Goal: Task Accomplishment & Management: Complete application form

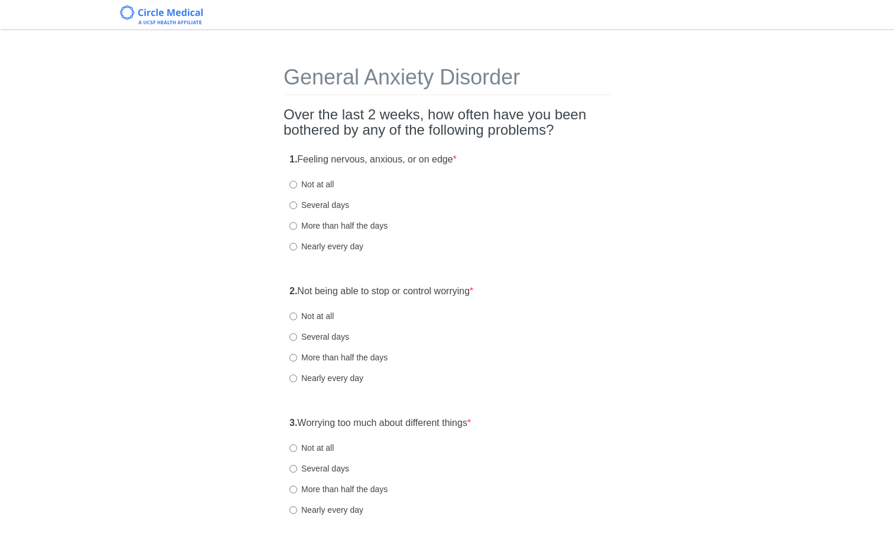
click at [314, 182] on label "Not at all" at bounding box center [311, 184] width 44 height 12
click at [297, 182] on input "Not at all" at bounding box center [293, 185] width 8 height 8
radio input "true"
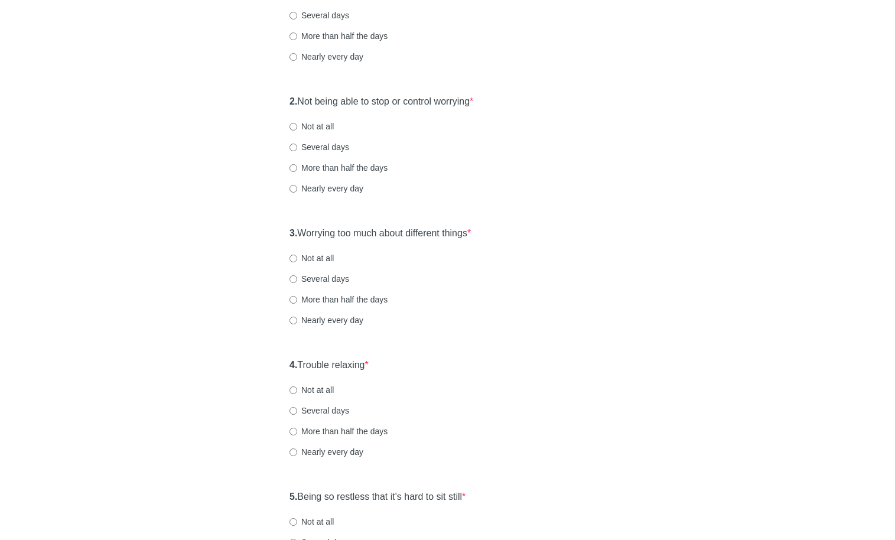
scroll to position [199, 0]
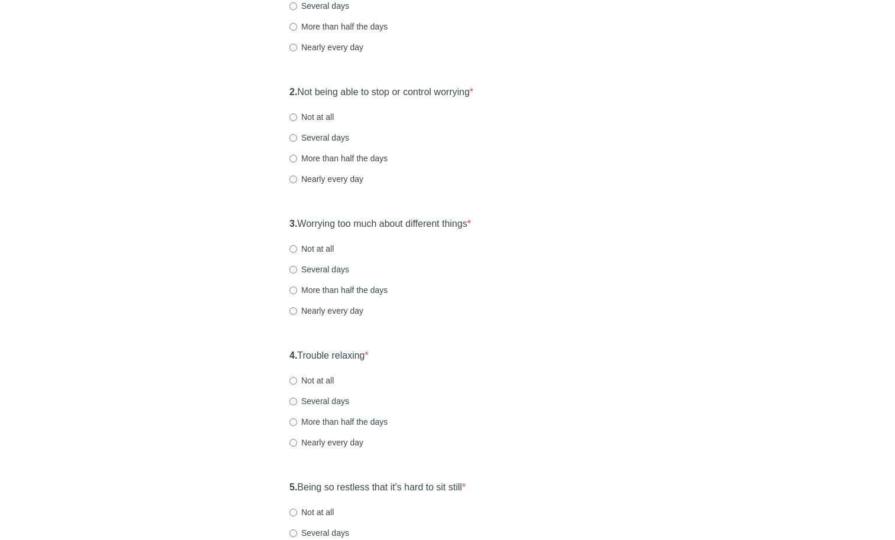
click at [301, 122] on label "Not at all" at bounding box center [311, 117] width 44 height 12
click at [297, 121] on input "Not at all" at bounding box center [293, 117] width 8 height 8
radio input "true"
click at [313, 247] on label "Not at all" at bounding box center [311, 249] width 44 height 12
click at [297, 247] on input "Not at all" at bounding box center [293, 249] width 8 height 8
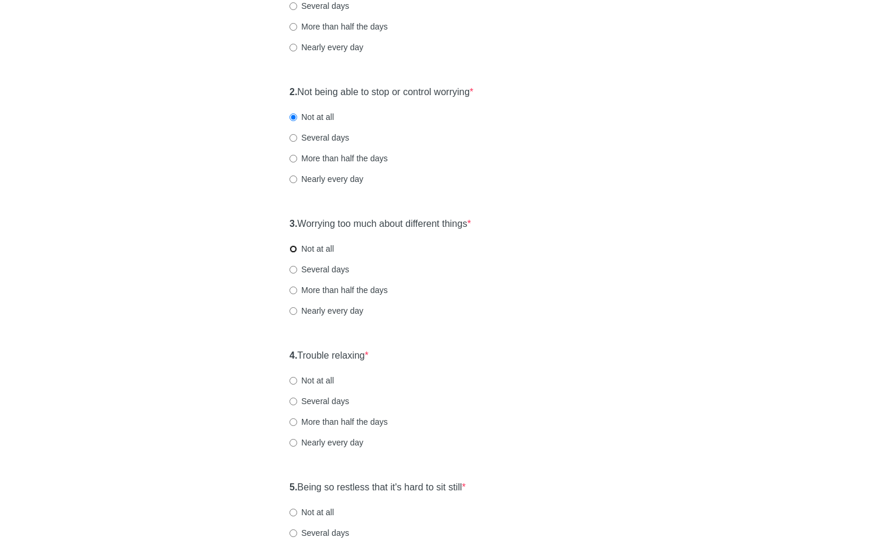
radio input "true"
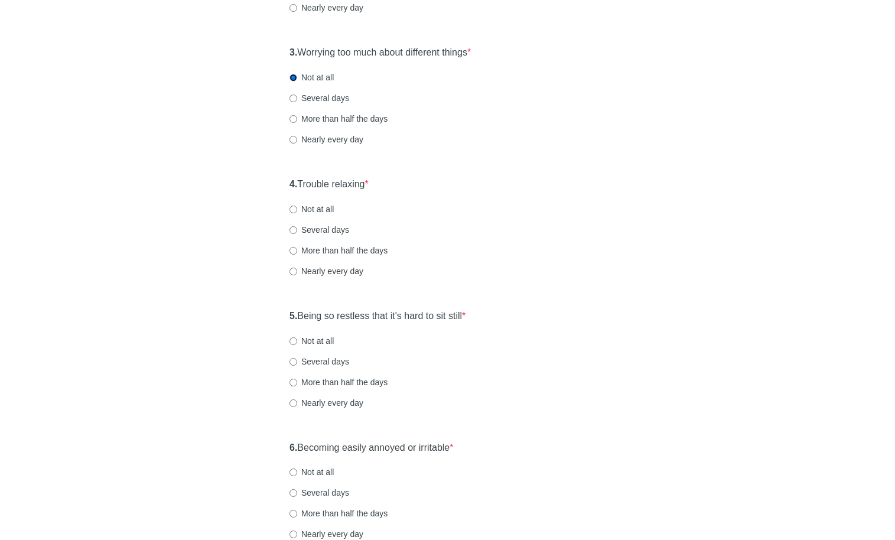
scroll to position [378, 0]
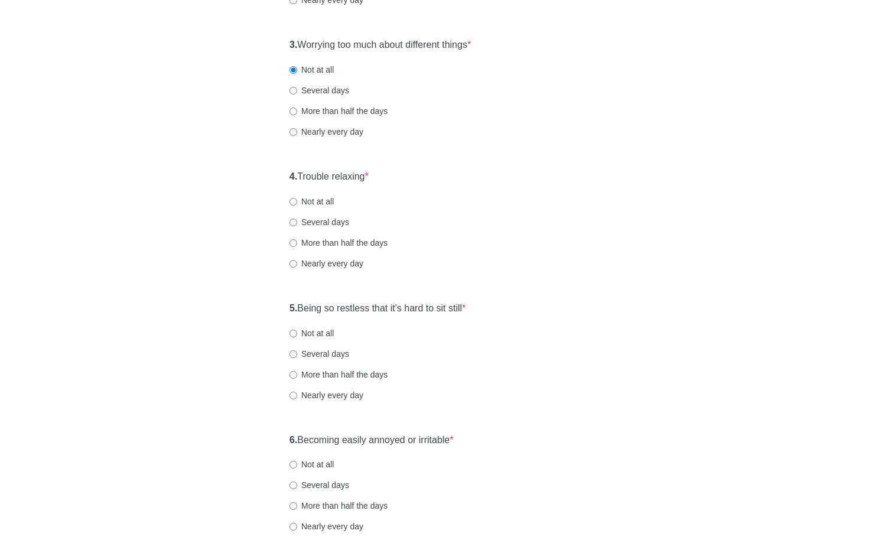
click at [320, 197] on label "Not at all" at bounding box center [311, 201] width 44 height 12
click at [297, 198] on input "Not at all" at bounding box center [293, 202] width 8 height 8
radio input "true"
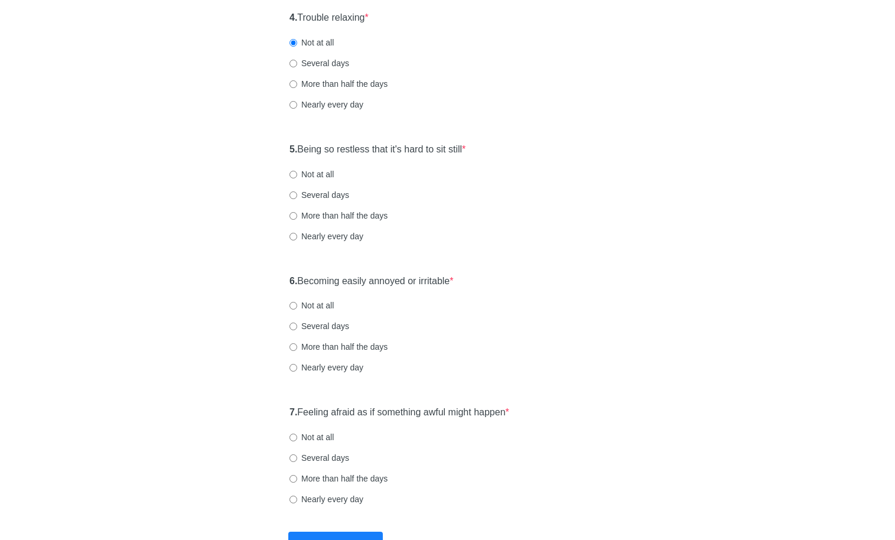
click at [317, 173] on label "Not at all" at bounding box center [311, 174] width 44 height 12
click at [297, 173] on input "Not at all" at bounding box center [293, 175] width 8 height 8
radio input "true"
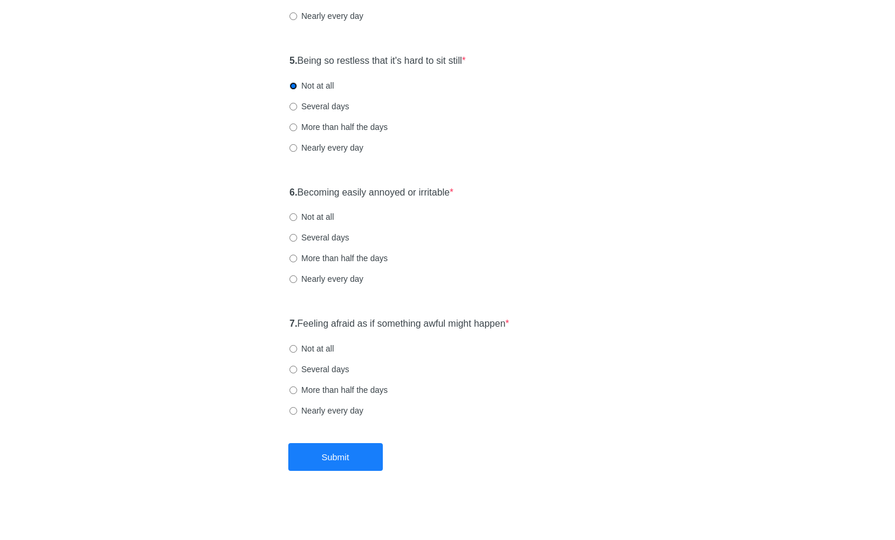
scroll to position [628, 0]
click at [322, 106] on label "Several days" at bounding box center [319, 104] width 60 height 12
click at [297, 106] on input "Several days" at bounding box center [293, 104] width 8 height 8
radio input "true"
click at [321, 232] on label "Several days" at bounding box center [319, 235] width 60 height 12
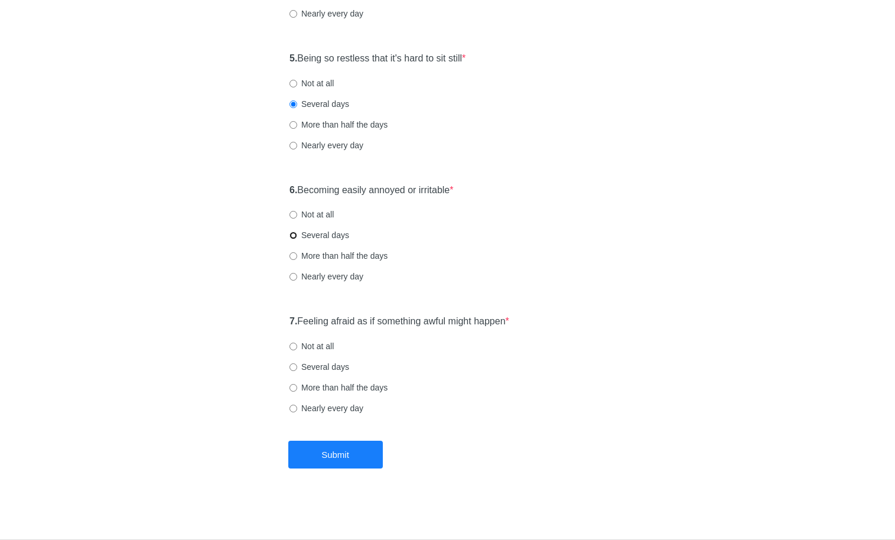
click at [297, 232] on input "Several days" at bounding box center [293, 236] width 8 height 8
radio input "true"
click at [324, 214] on label "Not at all" at bounding box center [311, 214] width 44 height 12
click at [297, 214] on input "Not at all" at bounding box center [293, 215] width 8 height 8
radio input "true"
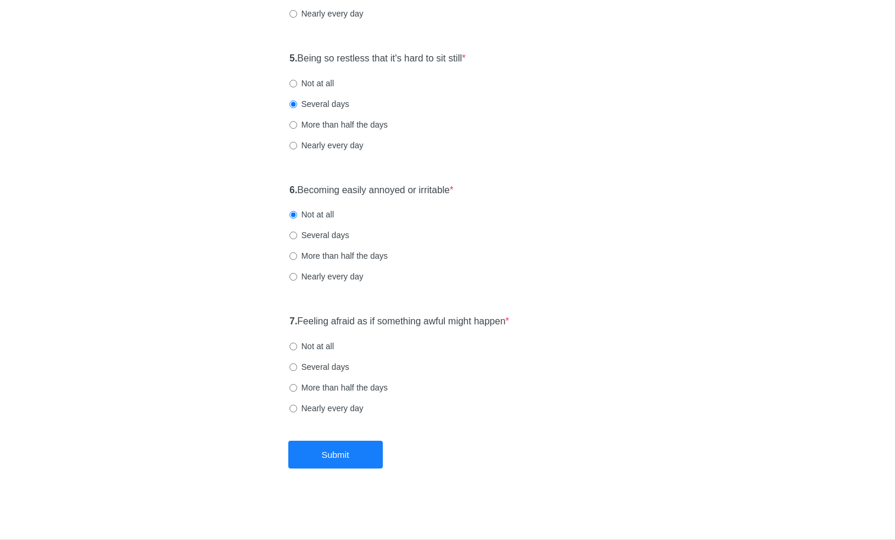
click at [322, 344] on label "Not at all" at bounding box center [311, 346] width 44 height 12
click at [297, 344] on input "Not at all" at bounding box center [293, 347] width 8 height 8
radio input "true"
click at [362, 454] on button "Submit" at bounding box center [335, 455] width 94 height 28
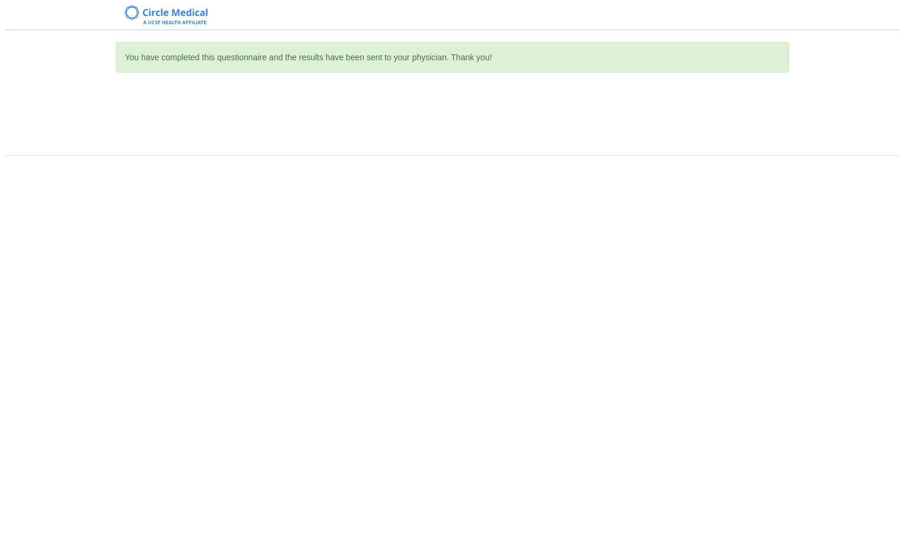
scroll to position [0, 0]
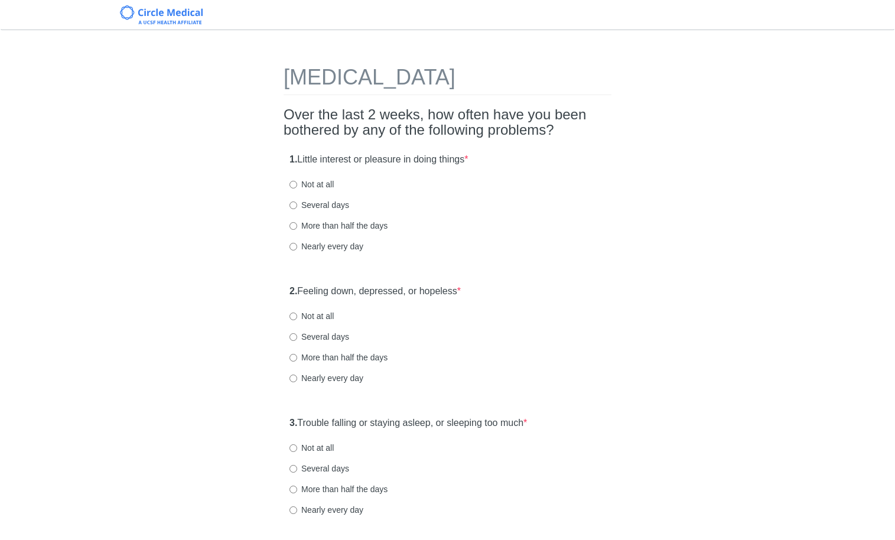
click at [324, 182] on label "Not at all" at bounding box center [311, 184] width 44 height 12
click at [297, 182] on input "Not at all" at bounding box center [293, 185] width 8 height 8
radio input "true"
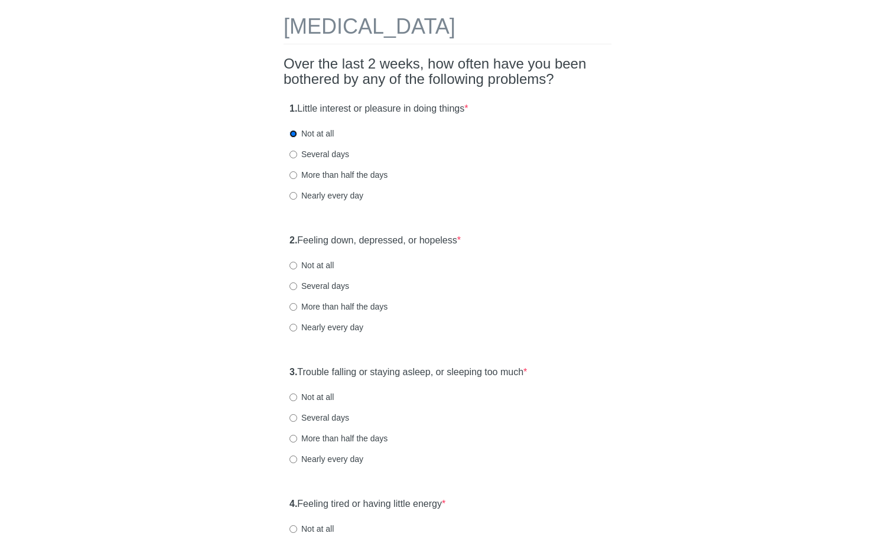
scroll to position [103, 0]
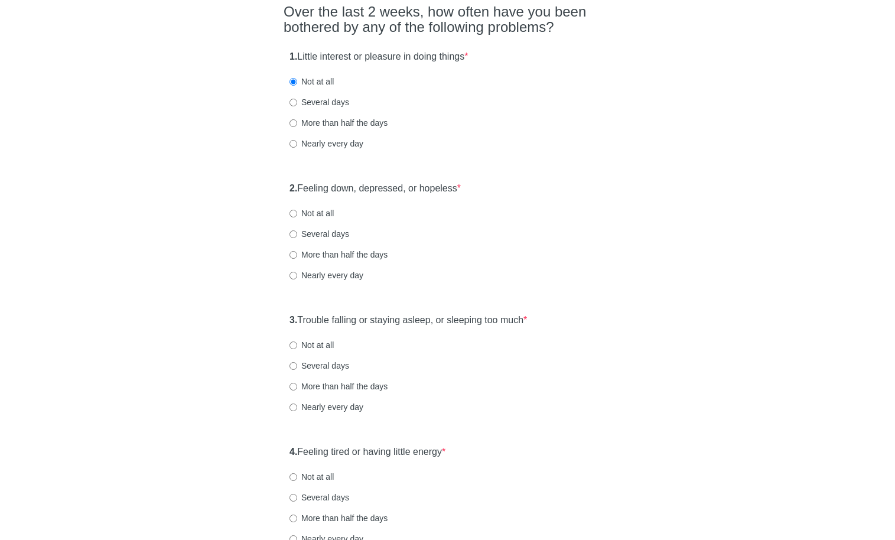
click at [326, 217] on label "Not at all" at bounding box center [311, 213] width 44 height 12
click at [297, 217] on input "Not at all" at bounding box center [293, 214] width 8 height 8
radio input "true"
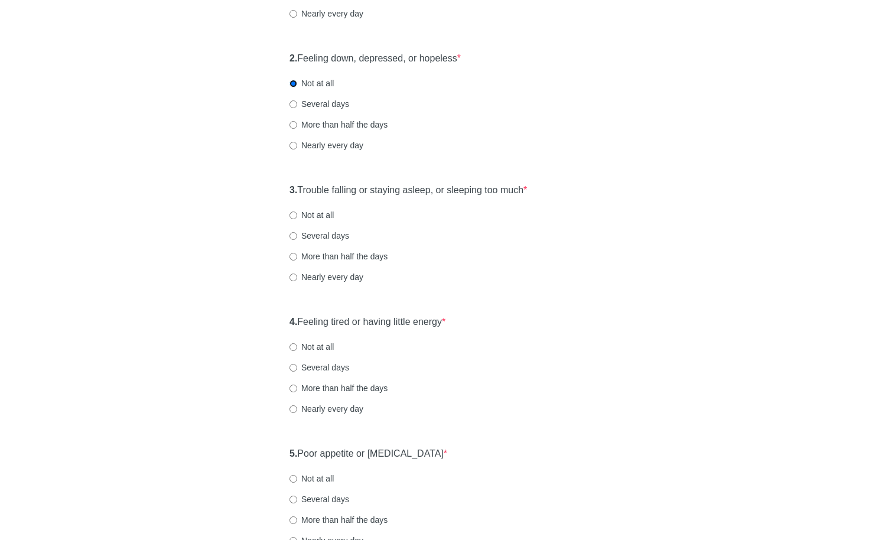
scroll to position [253, 0]
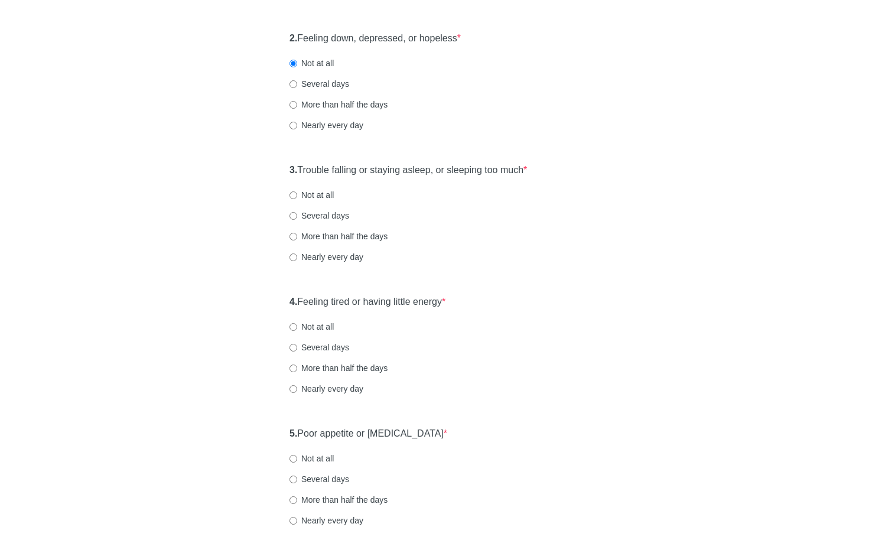
click at [324, 194] on label "Not at all" at bounding box center [311, 195] width 44 height 12
click at [297, 194] on input "Not at all" at bounding box center [293, 195] width 8 height 8
radio input "true"
click at [329, 217] on label "Several days" at bounding box center [319, 216] width 60 height 12
click at [297, 217] on input "Several days" at bounding box center [293, 216] width 8 height 8
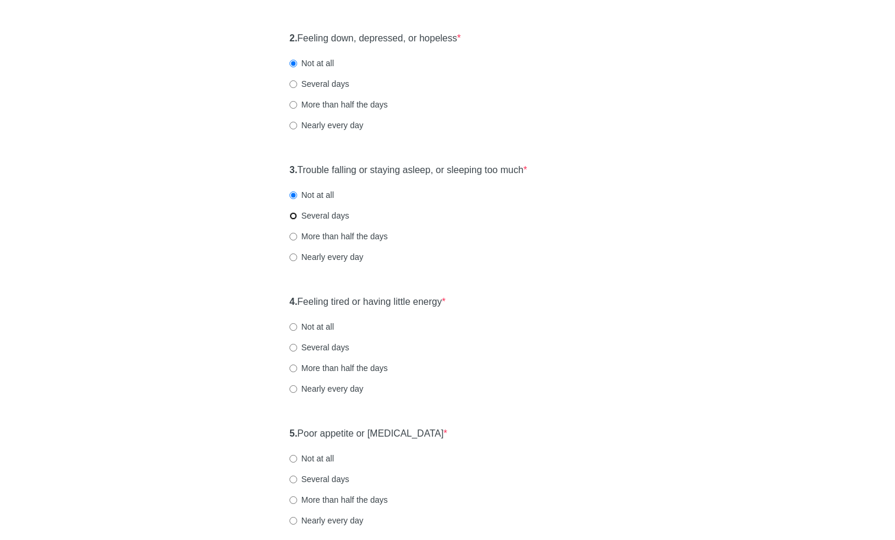
radio input "true"
click at [306, 263] on div "3. Trouble falling or staying asleep, or sleeping too much * Not at all Several…" at bounding box center [447, 219] width 328 height 123
click at [316, 254] on label "Nearly every day" at bounding box center [326, 257] width 74 height 12
click at [297, 254] on input "Nearly every day" at bounding box center [293, 257] width 8 height 8
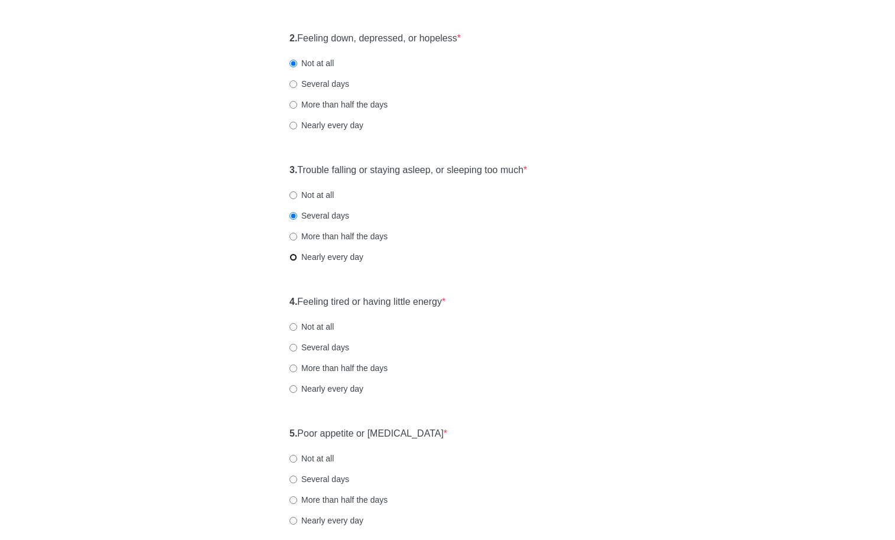
radio input "true"
click at [311, 392] on label "Nearly every day" at bounding box center [326, 389] width 74 height 12
click at [297, 392] on input "Nearly every day" at bounding box center [293, 389] width 8 height 8
radio input "true"
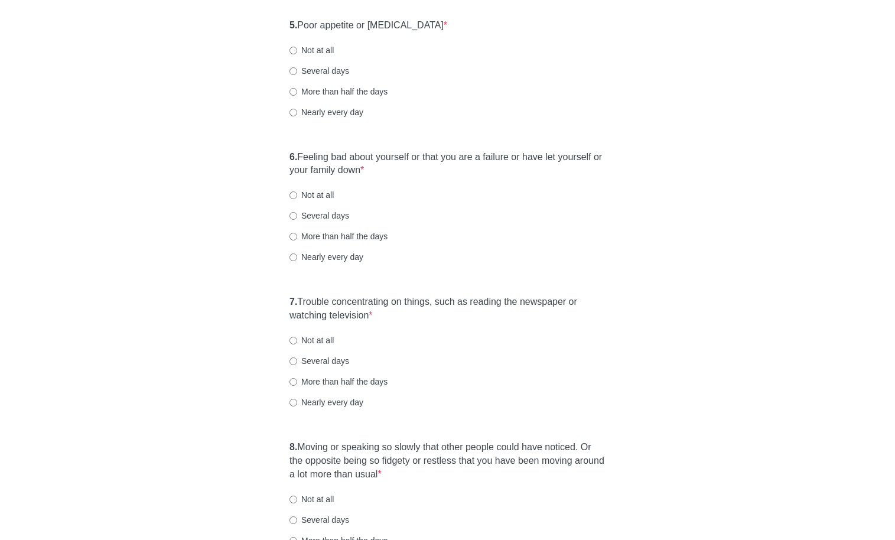
scroll to position [667, 0]
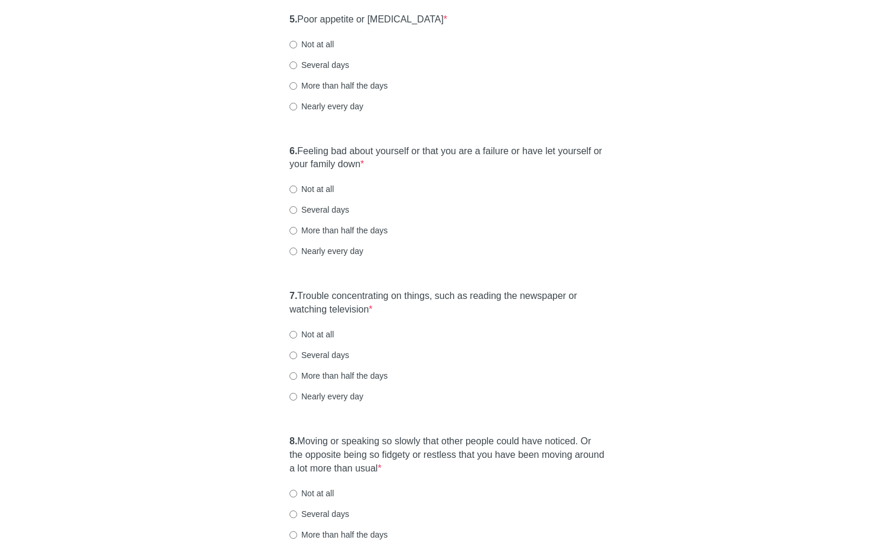
click at [328, 94] on div "5. Poor appetite or [MEDICAL_DATA] * Not at all Several days More than half the…" at bounding box center [447, 68] width 328 height 123
click at [327, 102] on label "Nearly every day" at bounding box center [326, 106] width 74 height 12
click at [297, 103] on input "Nearly every day" at bounding box center [293, 107] width 8 height 8
radio input "true"
click at [302, 70] on label "Several days" at bounding box center [319, 65] width 60 height 12
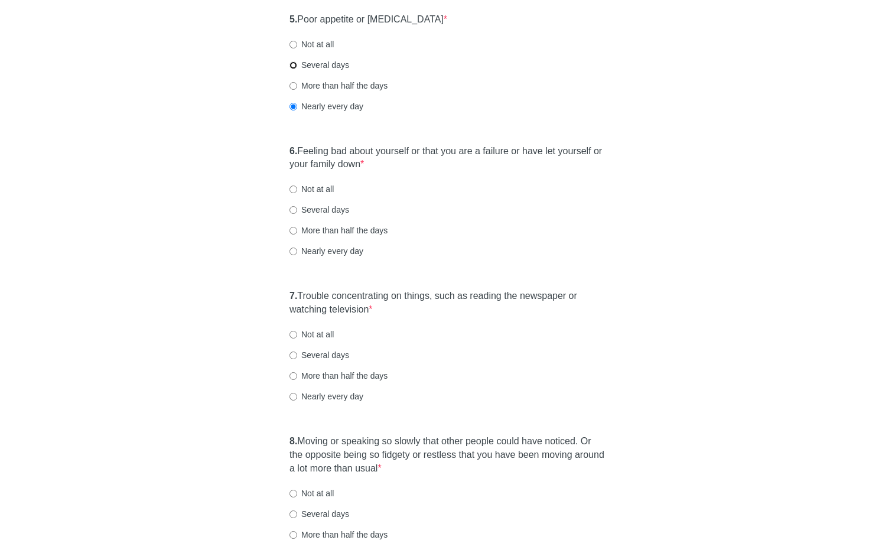
click at [297, 69] on input "Several days" at bounding box center [293, 65] width 8 height 8
radio input "true"
click at [293, 107] on input "Nearly every day" at bounding box center [293, 107] width 8 height 8
radio input "true"
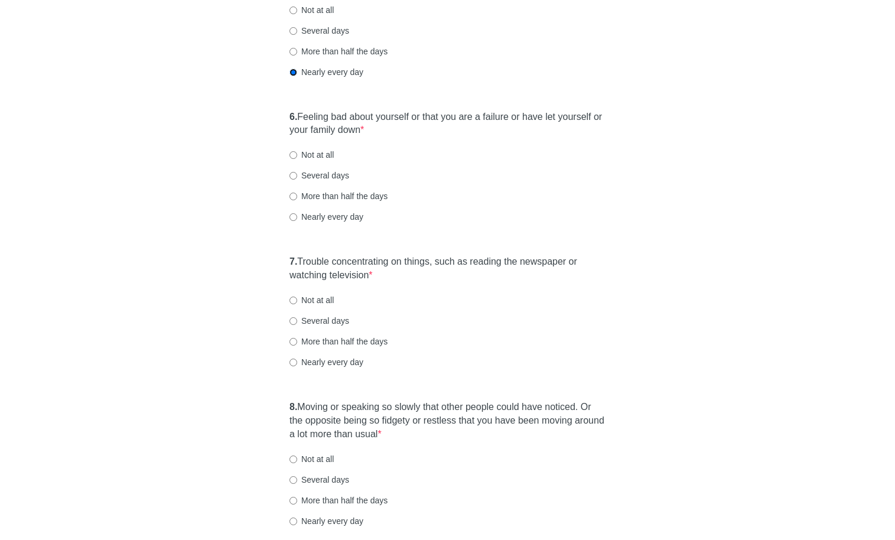
scroll to position [736, 0]
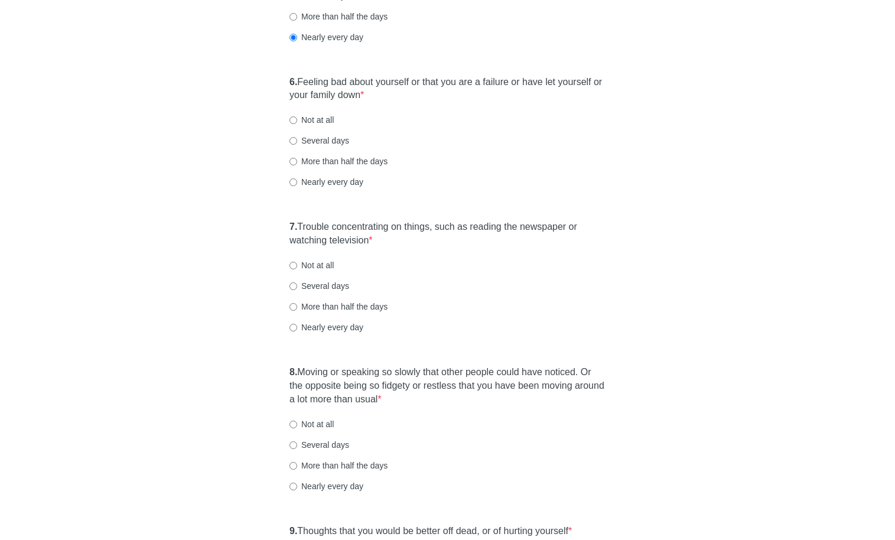
click at [323, 123] on label "Not at all" at bounding box center [311, 120] width 44 height 12
click at [297, 123] on input "Not at all" at bounding box center [293, 120] width 8 height 8
radio input "true"
click at [322, 327] on label "Nearly every day" at bounding box center [326, 327] width 74 height 12
click at [297, 327] on input "Nearly every day" at bounding box center [293, 328] width 8 height 8
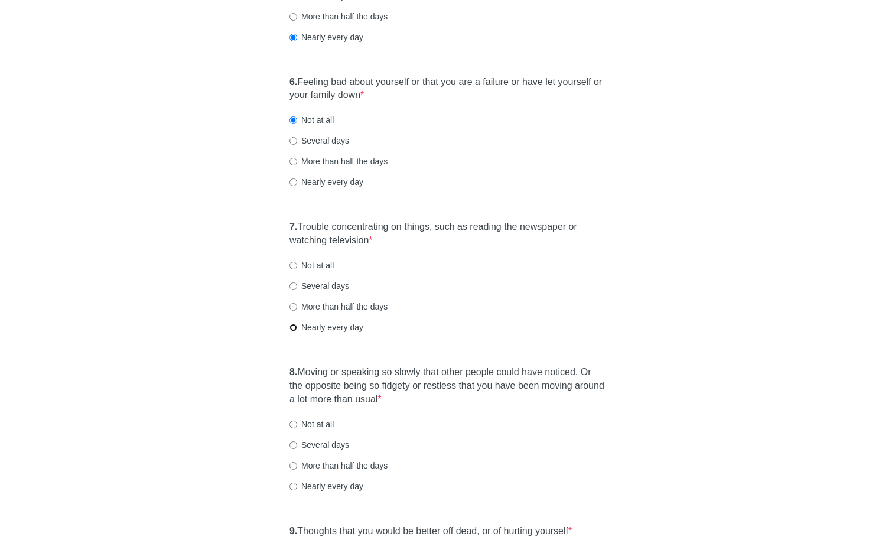
radio input "true"
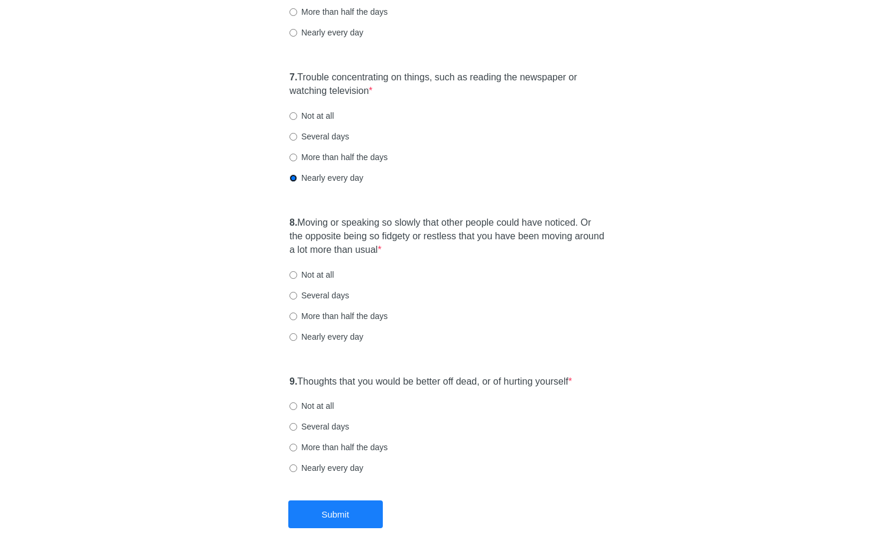
scroll to position [945, 0]
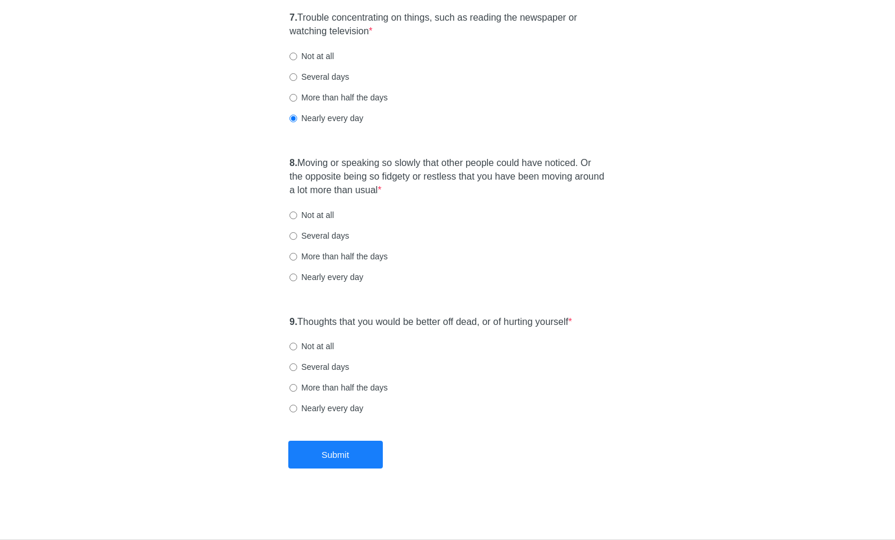
click at [323, 220] on label "Not at all" at bounding box center [311, 215] width 44 height 12
click at [297, 219] on input "Not at all" at bounding box center [293, 215] width 8 height 8
radio input "true"
click at [313, 343] on label "Not at all" at bounding box center [311, 346] width 44 height 12
click at [297, 343] on input "Not at all" at bounding box center [293, 347] width 8 height 8
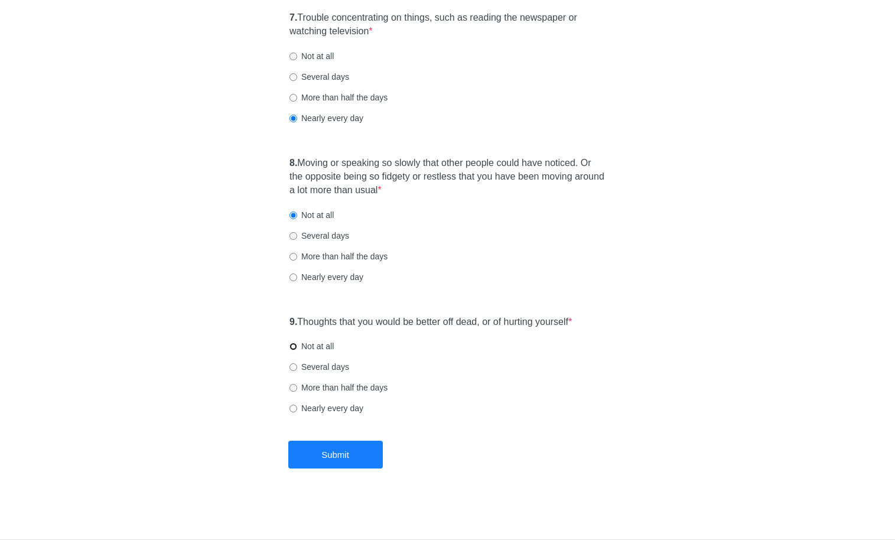
radio input "true"
click at [327, 454] on button "Submit" at bounding box center [335, 455] width 94 height 28
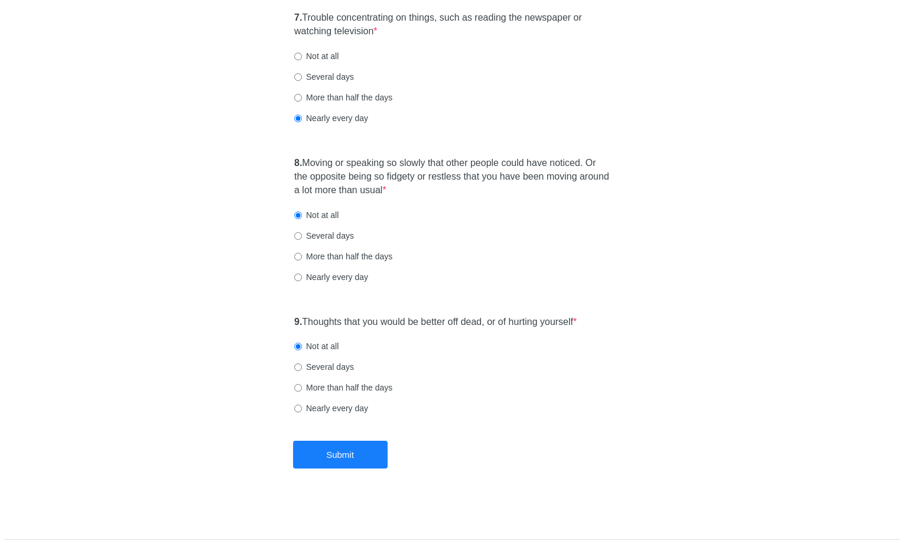
scroll to position [0, 0]
